Goal: Ask a question: Seek information or help from site administrators or community

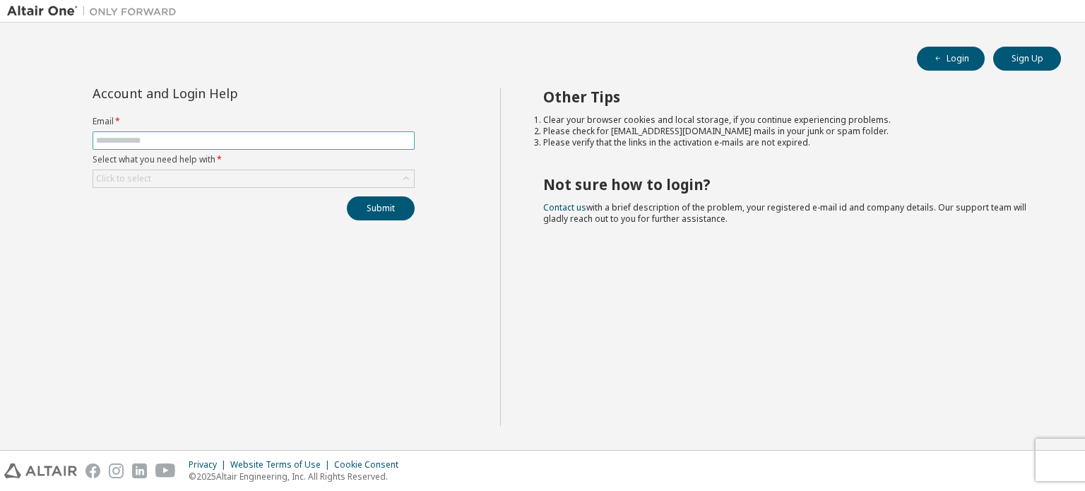
drag, startPoint x: 217, startPoint y: 126, endPoint x: 213, endPoint y: 138, distance: 13.2
click at [215, 126] on label "Email *" at bounding box center [254, 121] width 322 height 11
click at [213, 138] on input "text" at bounding box center [253, 140] width 315 height 11
type input "**********"
click at [181, 177] on div "Click to select" at bounding box center [253, 178] width 321 height 17
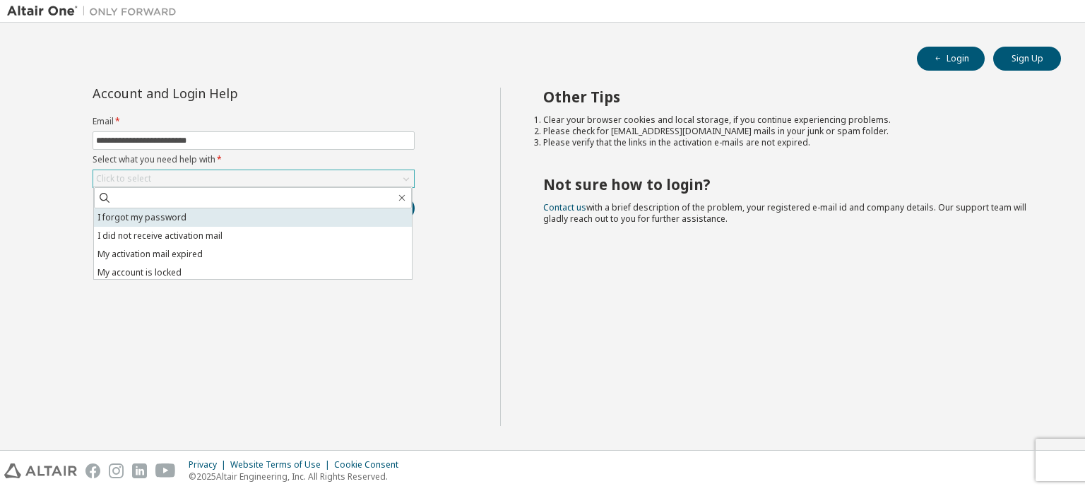
click at [181, 212] on li "I forgot my password" at bounding box center [253, 217] width 318 height 18
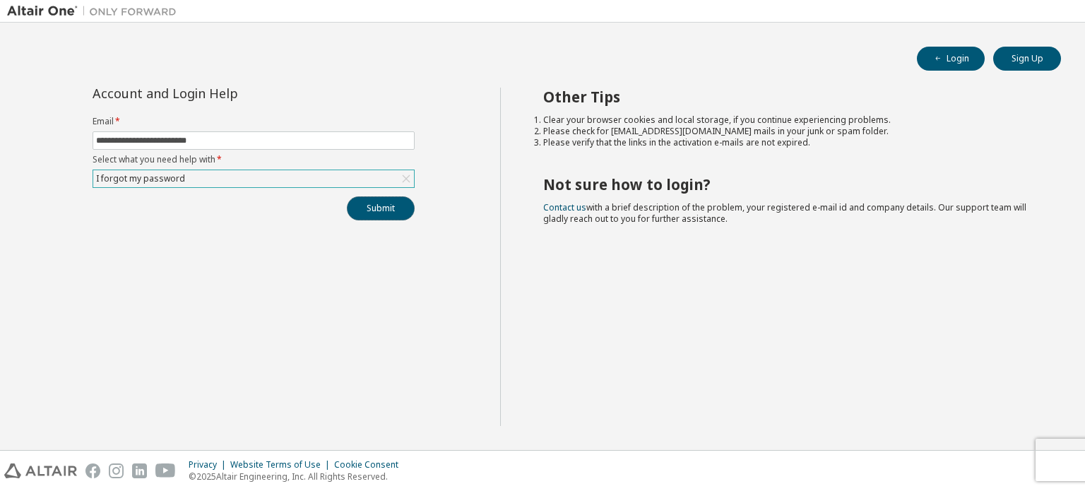
click at [410, 201] on button "Submit" at bounding box center [381, 208] width 68 height 24
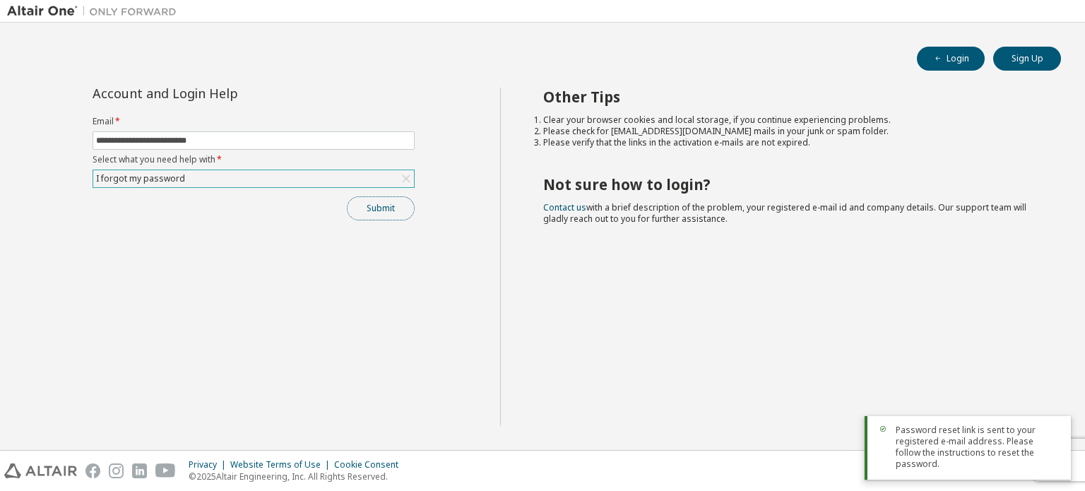
click at [384, 208] on button "Submit" at bounding box center [381, 208] width 68 height 24
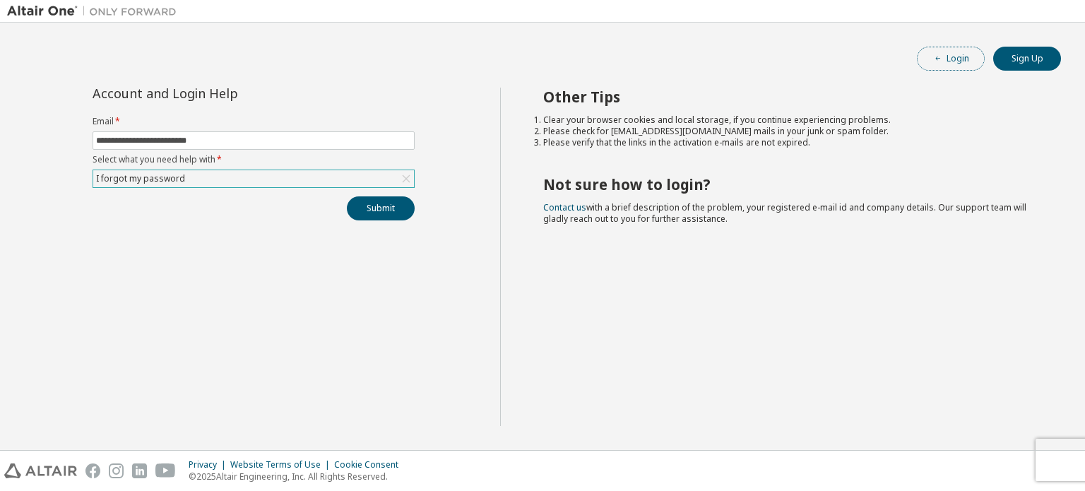
click at [957, 54] on button "Login" at bounding box center [951, 59] width 68 height 24
click at [257, 174] on div "Click to select" at bounding box center [253, 178] width 321 height 17
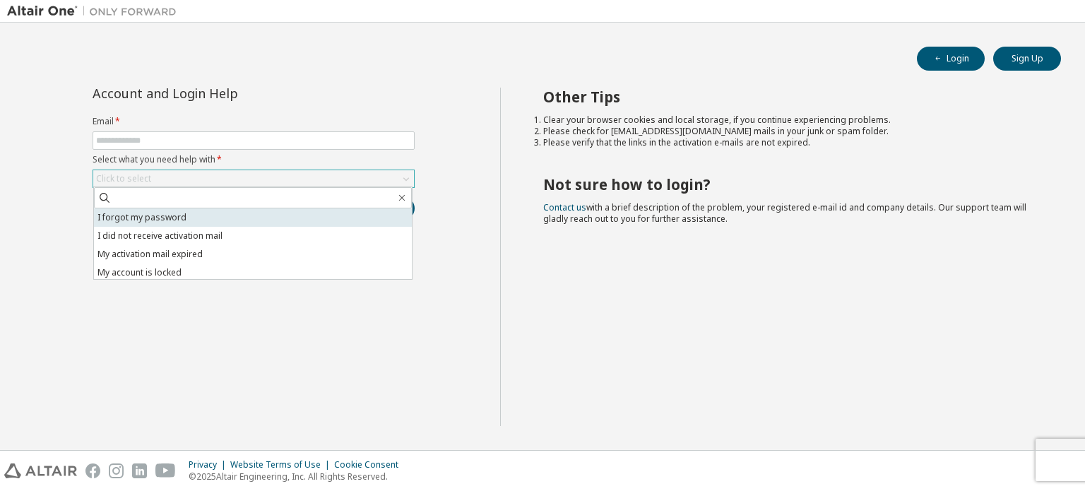
click at [235, 225] on li "I forgot my password" at bounding box center [253, 217] width 318 height 18
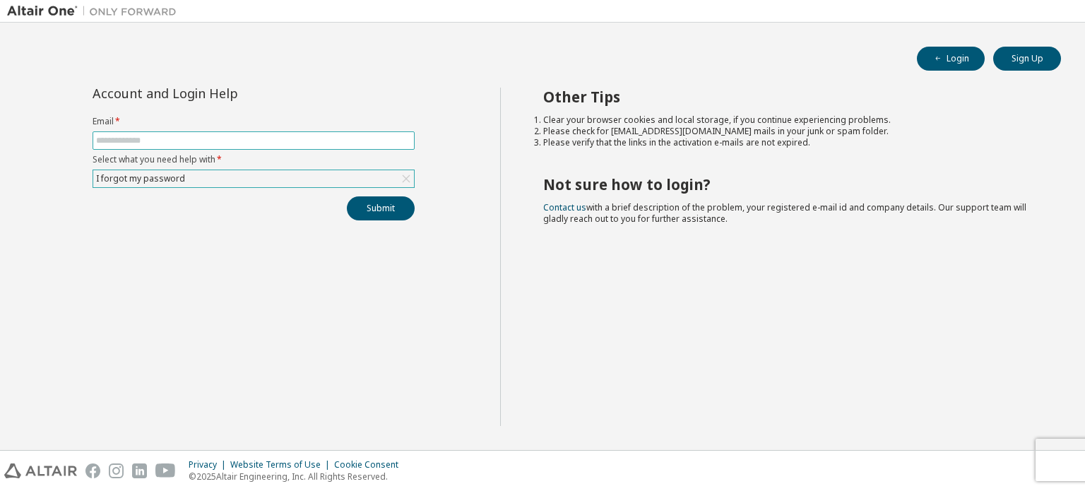
click at [206, 135] on input "text" at bounding box center [253, 140] width 315 height 11
type input "**********"
click at [407, 204] on button "Submit" at bounding box center [381, 208] width 68 height 24
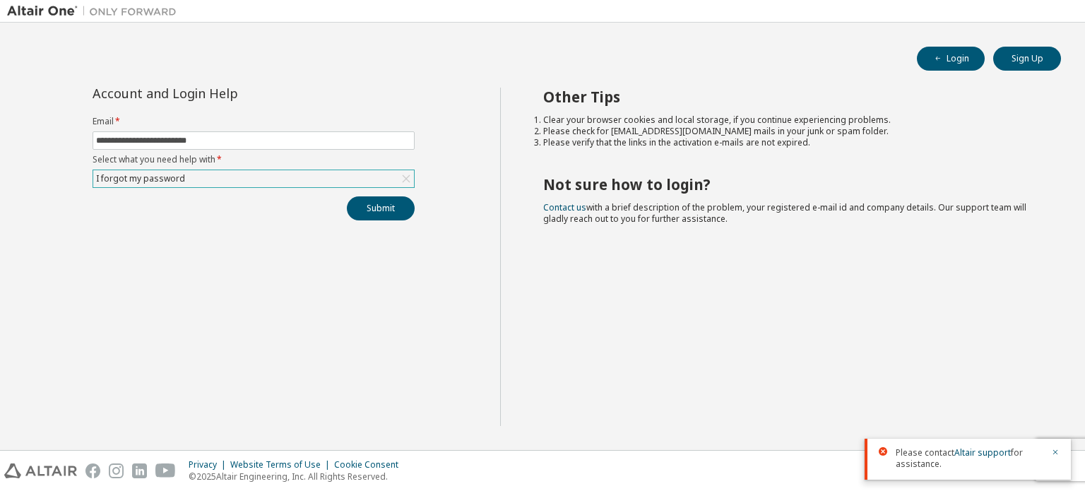
click at [317, 172] on div "I forgot my password" at bounding box center [253, 178] width 321 height 17
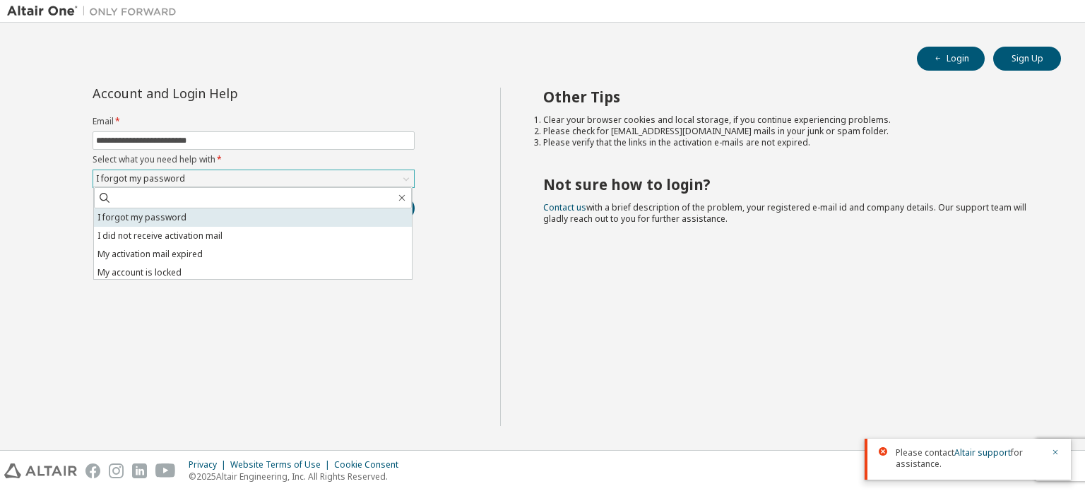
click at [307, 219] on li "I forgot my password" at bounding box center [253, 217] width 318 height 18
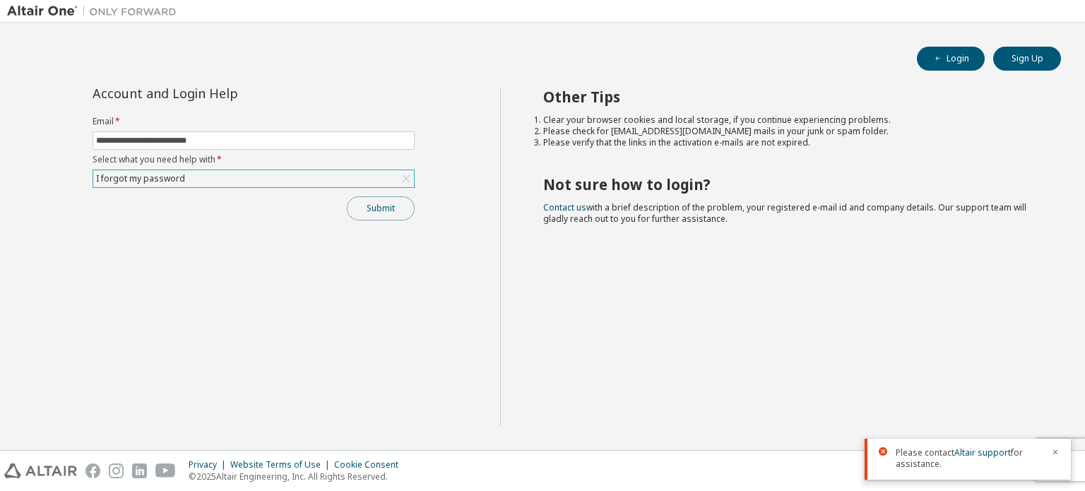
click at [411, 202] on button "Submit" at bounding box center [381, 208] width 68 height 24
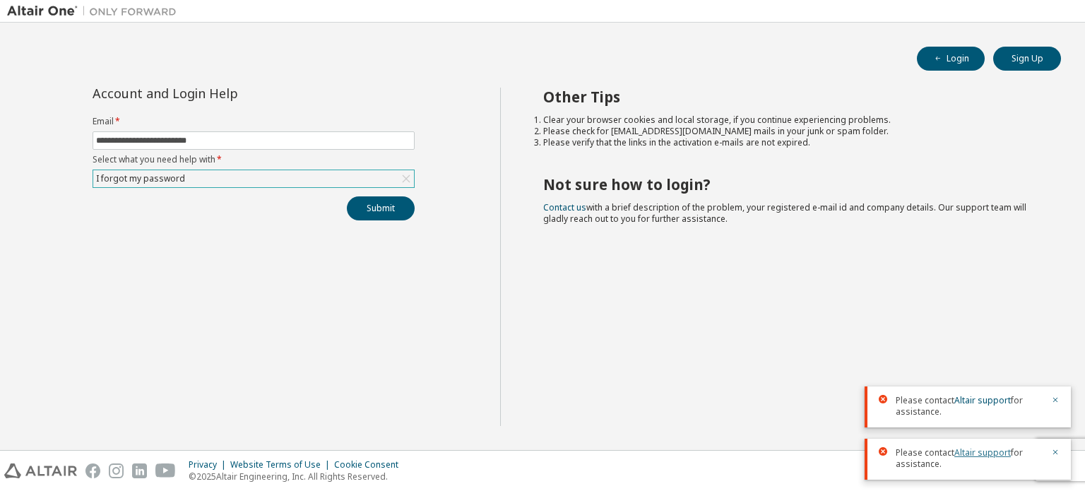
click at [984, 454] on link "Altair support" at bounding box center [983, 453] width 57 height 12
click at [560, 212] on link "Contact us" at bounding box center [564, 207] width 43 height 12
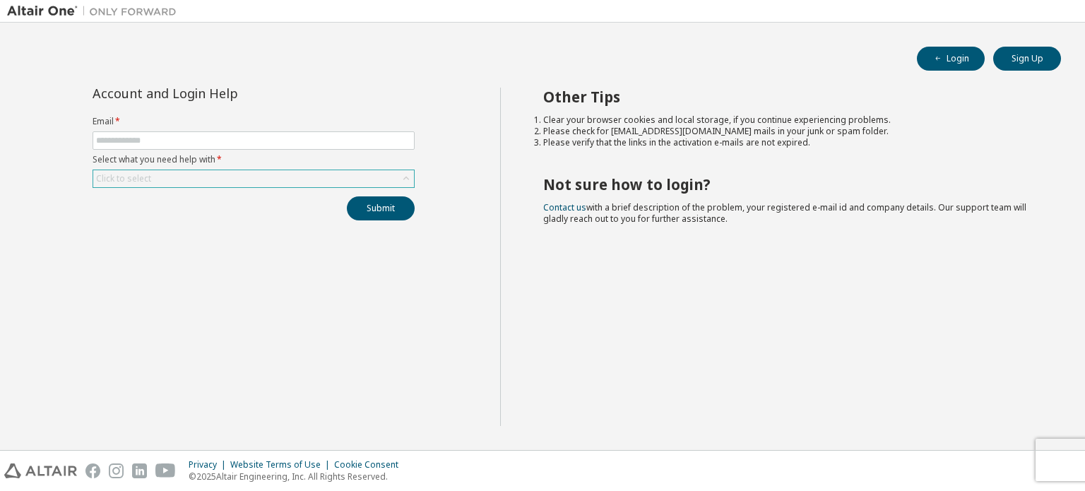
click at [358, 180] on div "Click to select" at bounding box center [253, 178] width 321 height 17
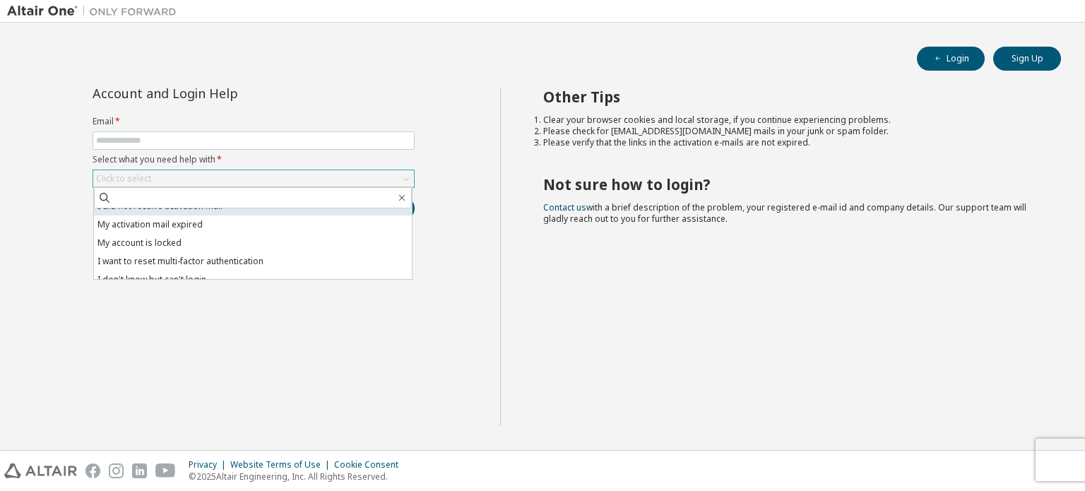
scroll to position [40, 0]
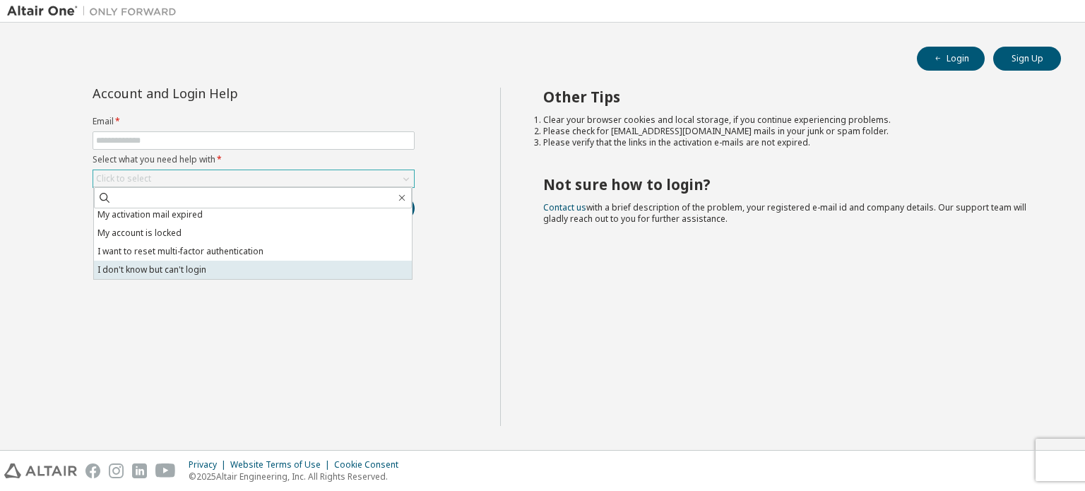
click at [293, 263] on li "I don't know but can't login" at bounding box center [253, 270] width 318 height 18
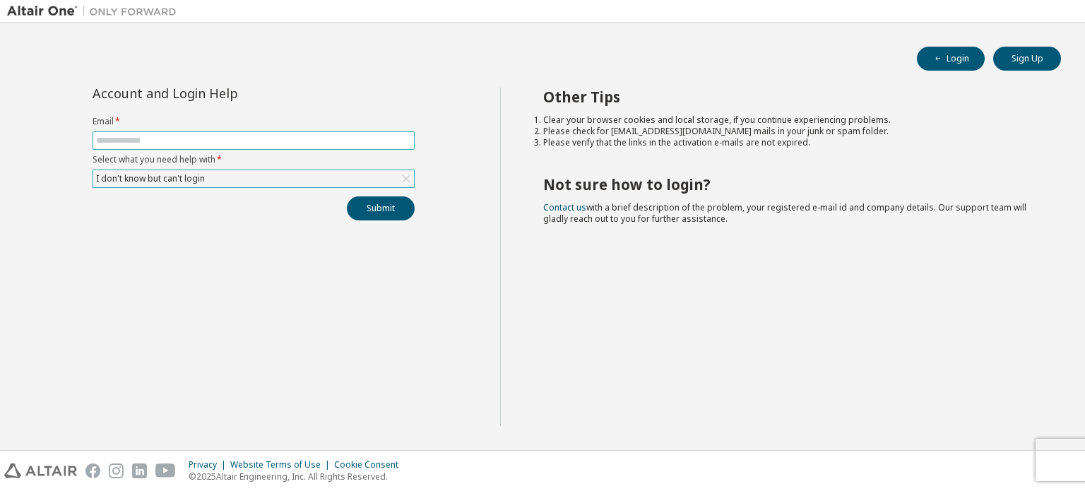
click at [258, 138] on input "text" at bounding box center [253, 140] width 315 height 11
type input "**********"
click at [314, 183] on div "I don't know but can't login" at bounding box center [253, 178] width 321 height 17
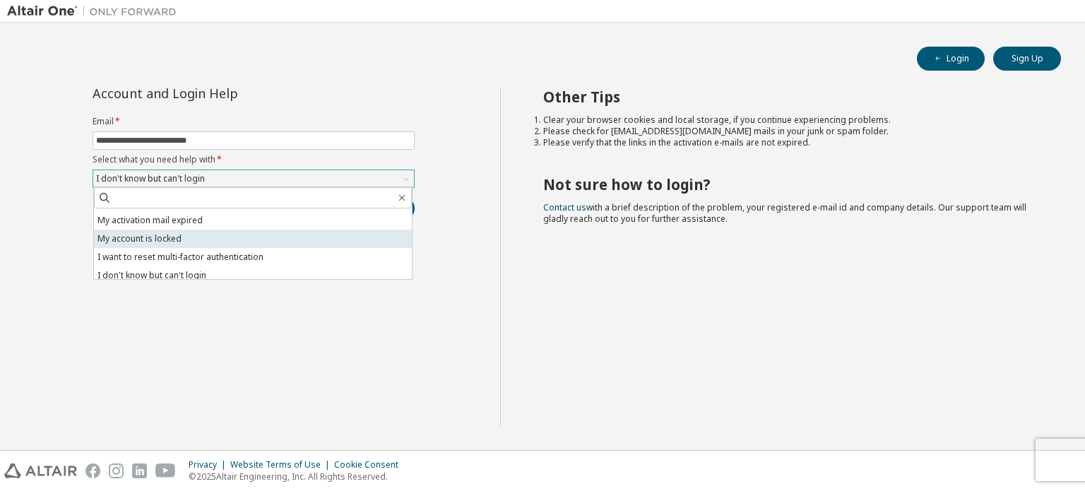
scroll to position [35, 0]
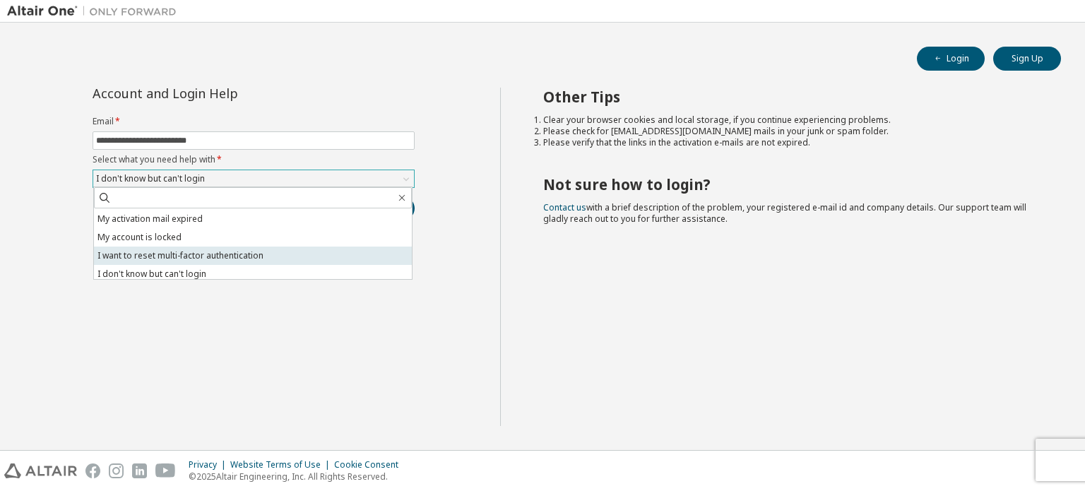
click at [293, 258] on li "I want to reset multi-factor authentication" at bounding box center [253, 256] width 318 height 18
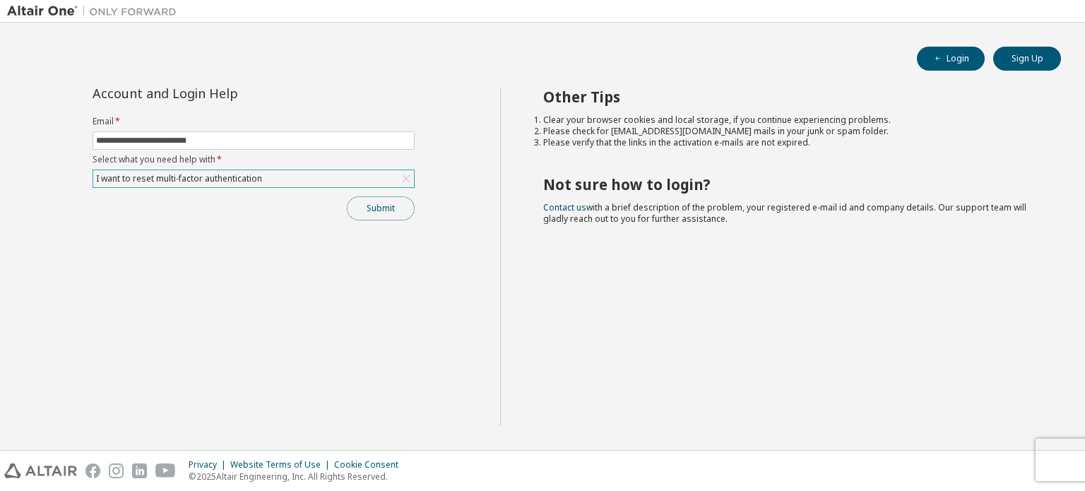
click at [373, 204] on button "Submit" at bounding box center [381, 208] width 68 height 24
click at [385, 214] on button "Submit" at bounding box center [381, 208] width 68 height 24
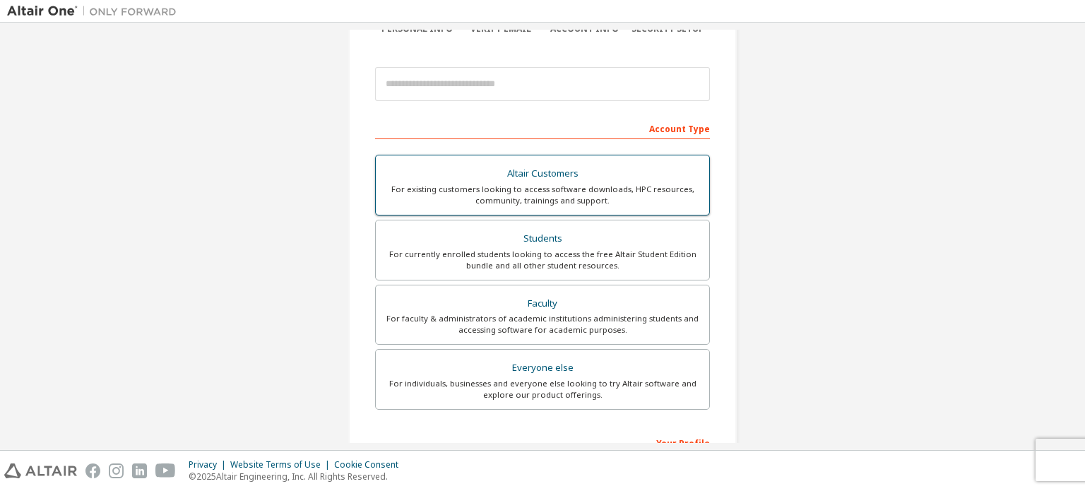
scroll to position [141, 0]
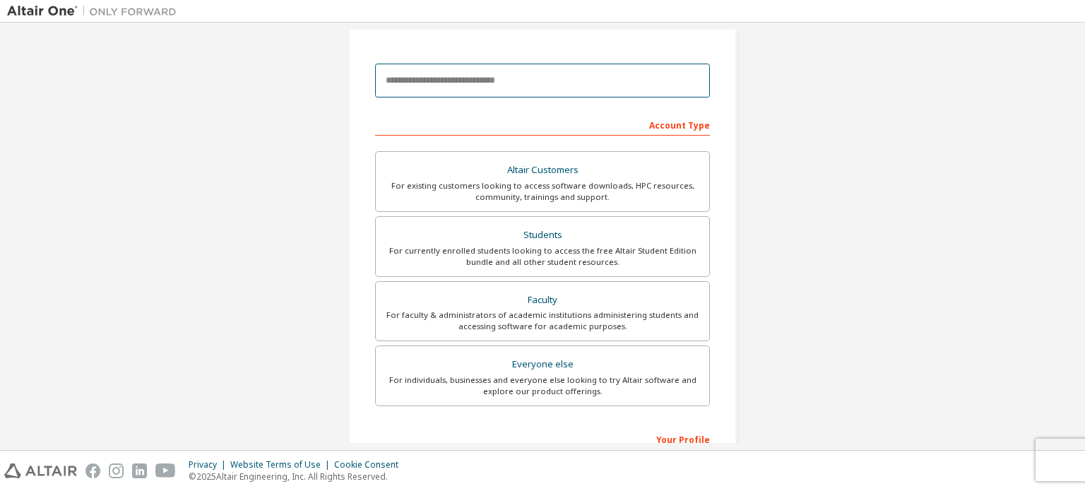
click at [440, 78] on input "email" at bounding box center [542, 81] width 335 height 34
type input "**********"
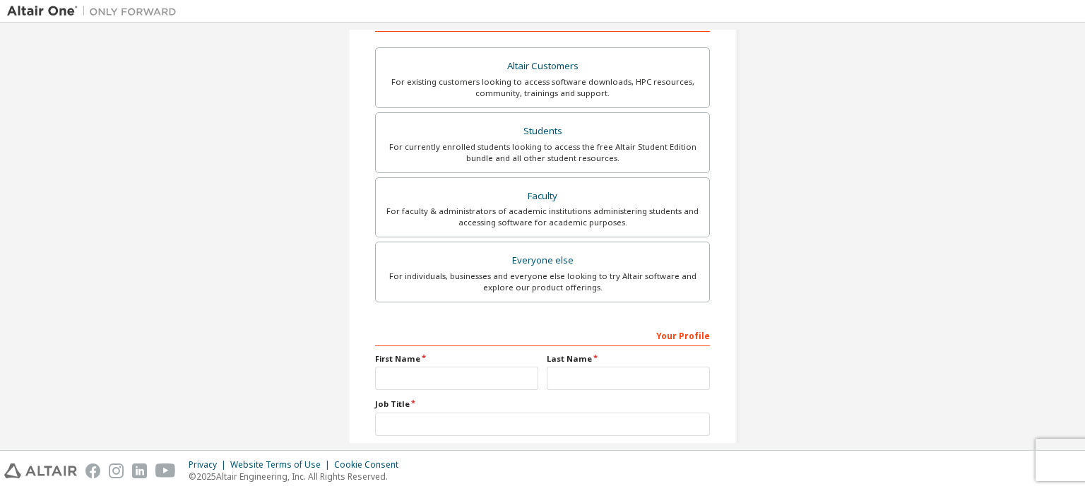
scroll to position [334, 0]
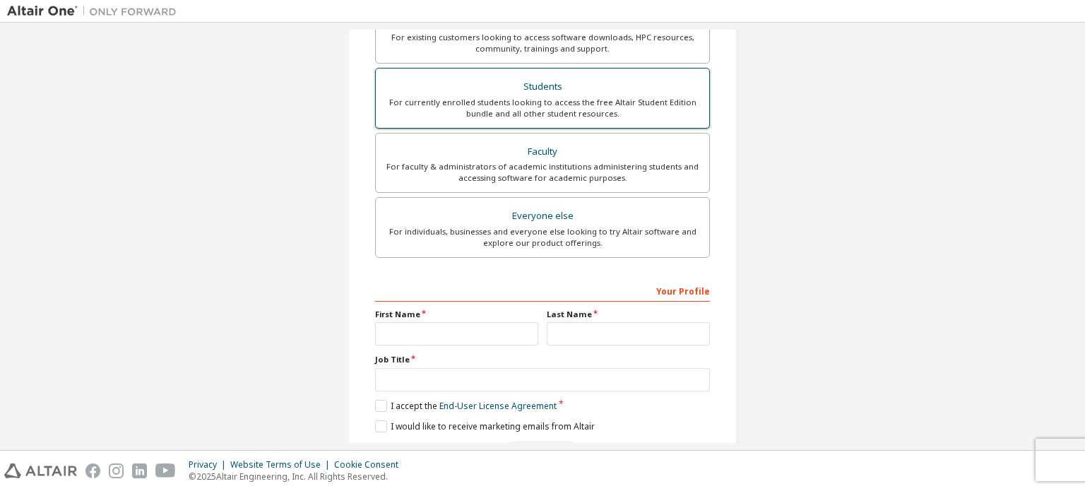
click at [505, 97] on div "For currently enrolled students looking to access the free Altair Student Editi…" at bounding box center [542, 108] width 317 height 23
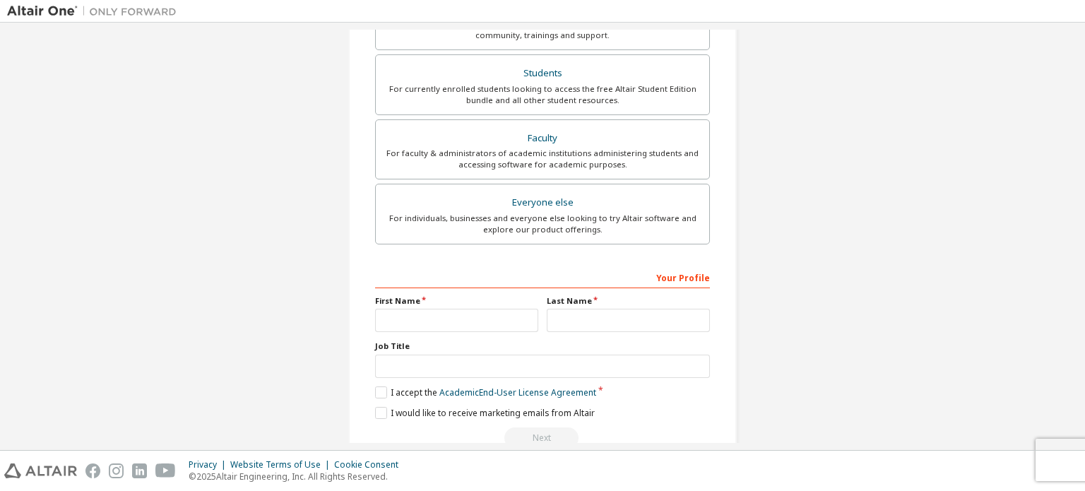
scroll to position [376, 0]
